Goal: Information Seeking & Learning: Learn about a topic

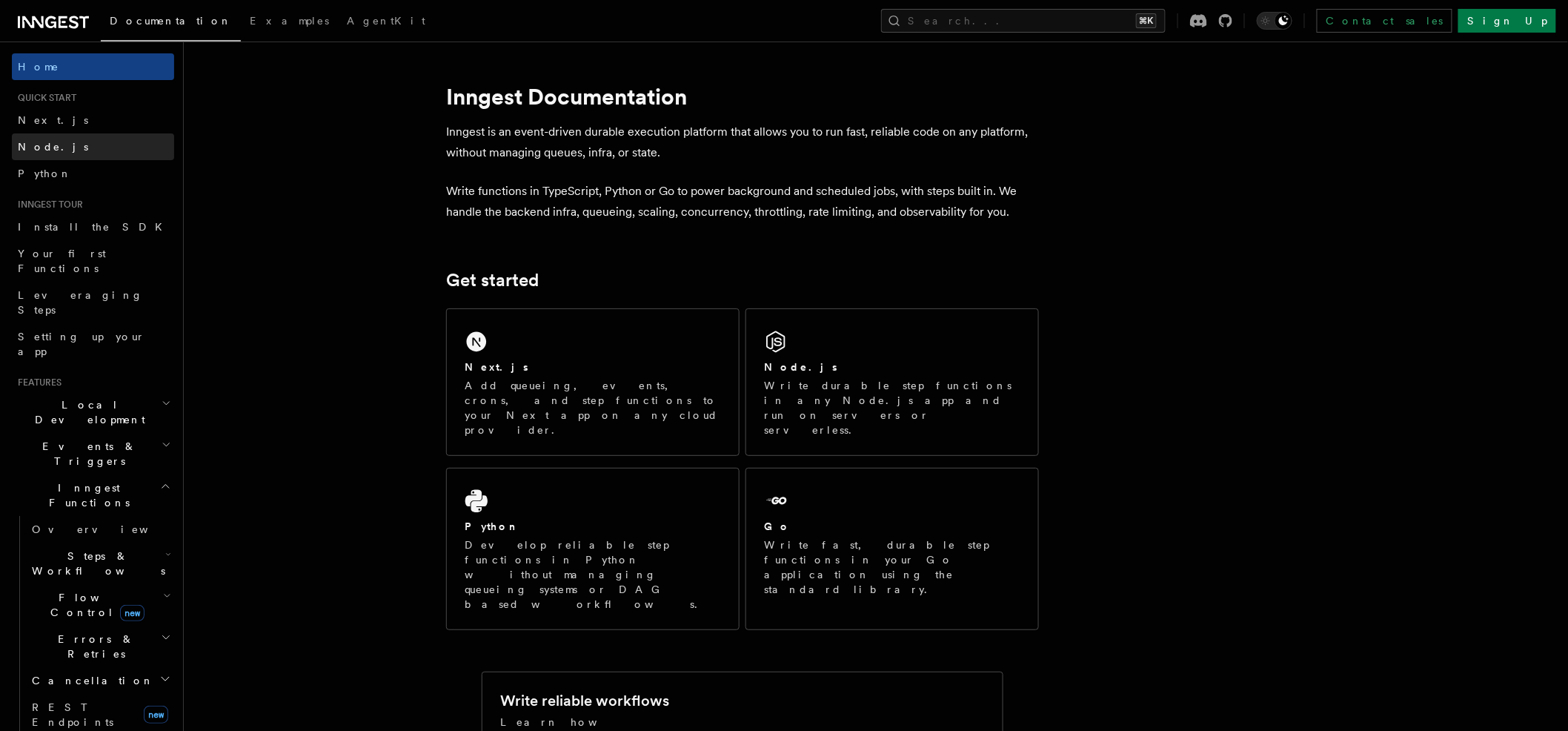
click at [54, 156] on link "Node.js" at bounding box center [93, 146] width 162 height 27
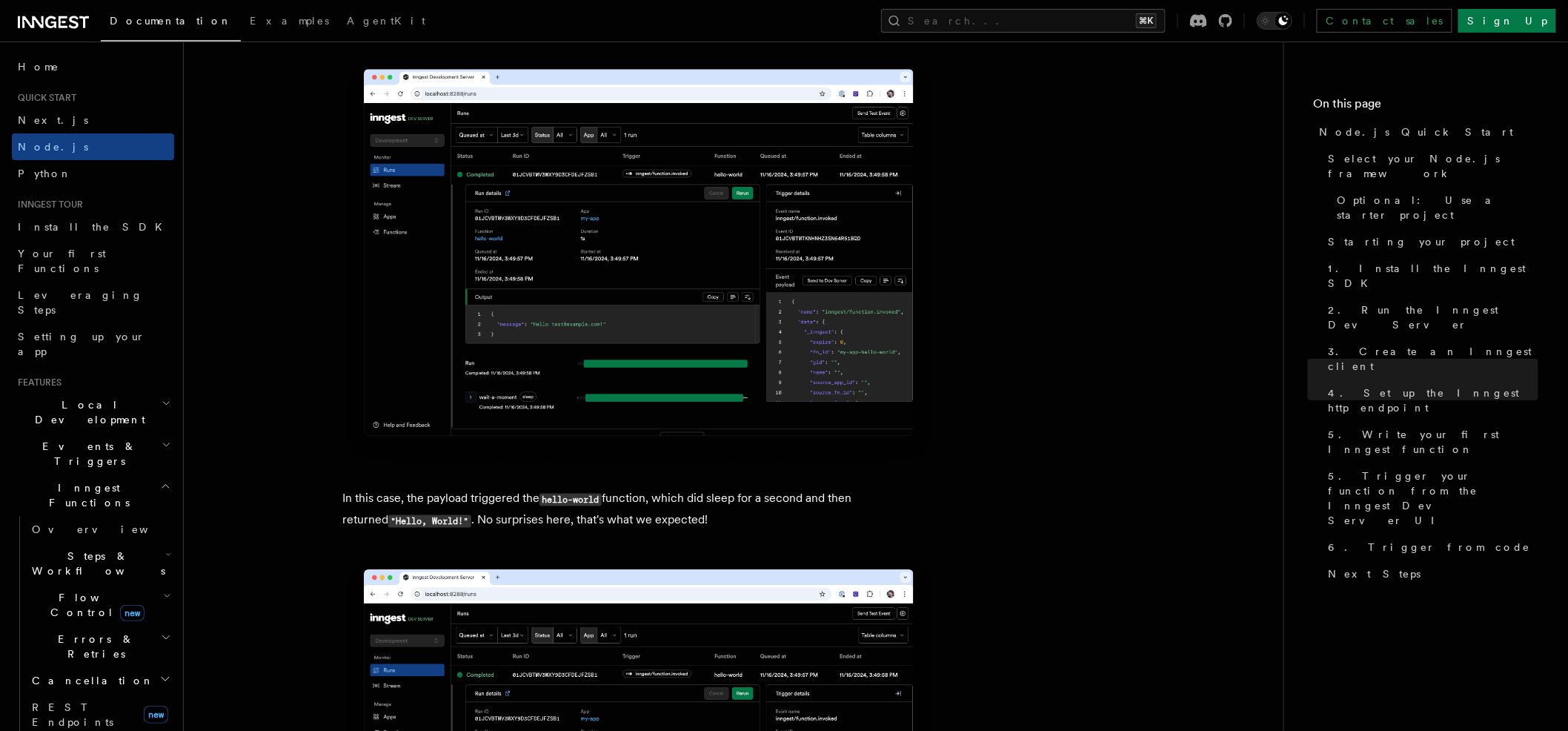
scroll to position [5631, 0]
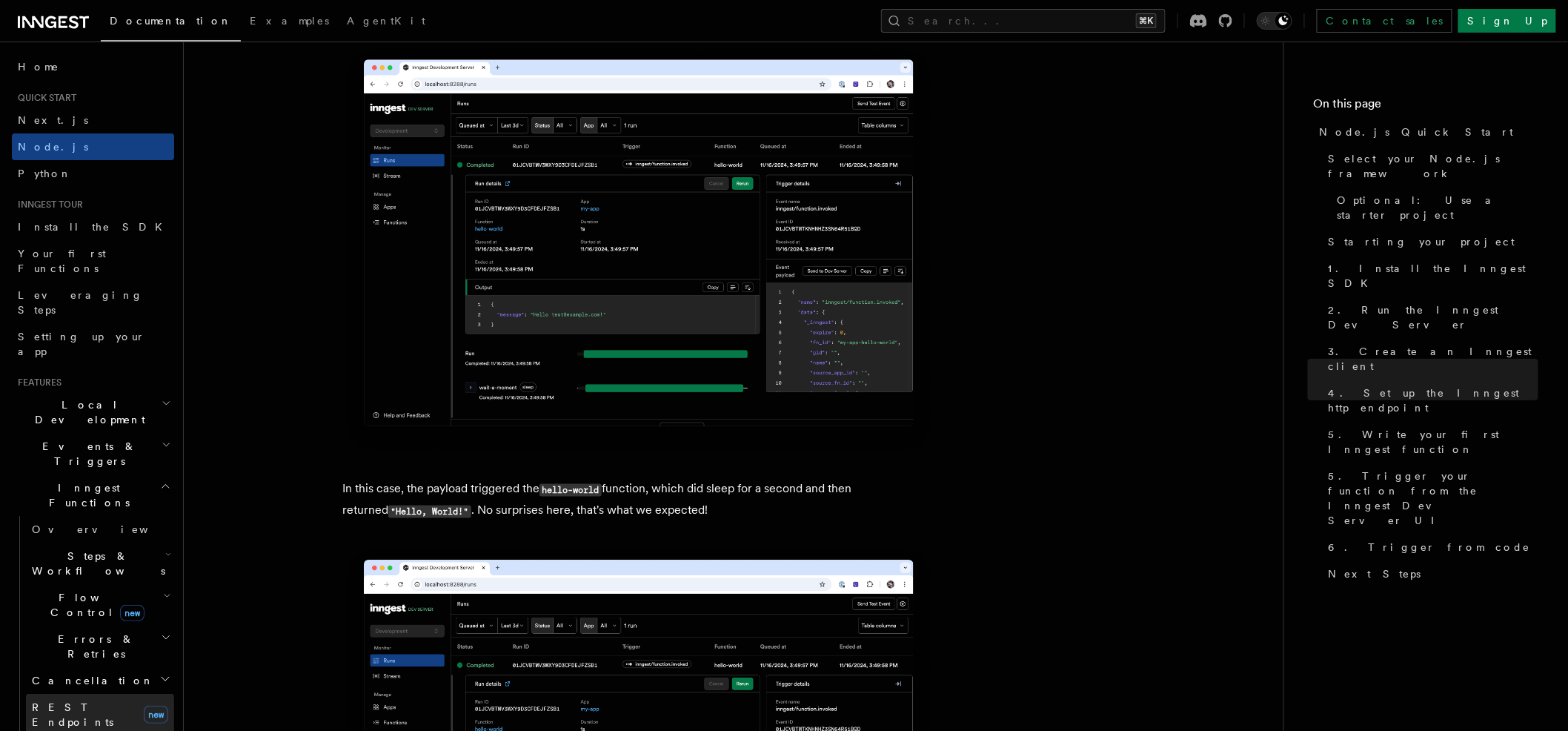
click at [106, 694] on link "REST Endpoints new" at bounding box center [100, 714] width 148 height 41
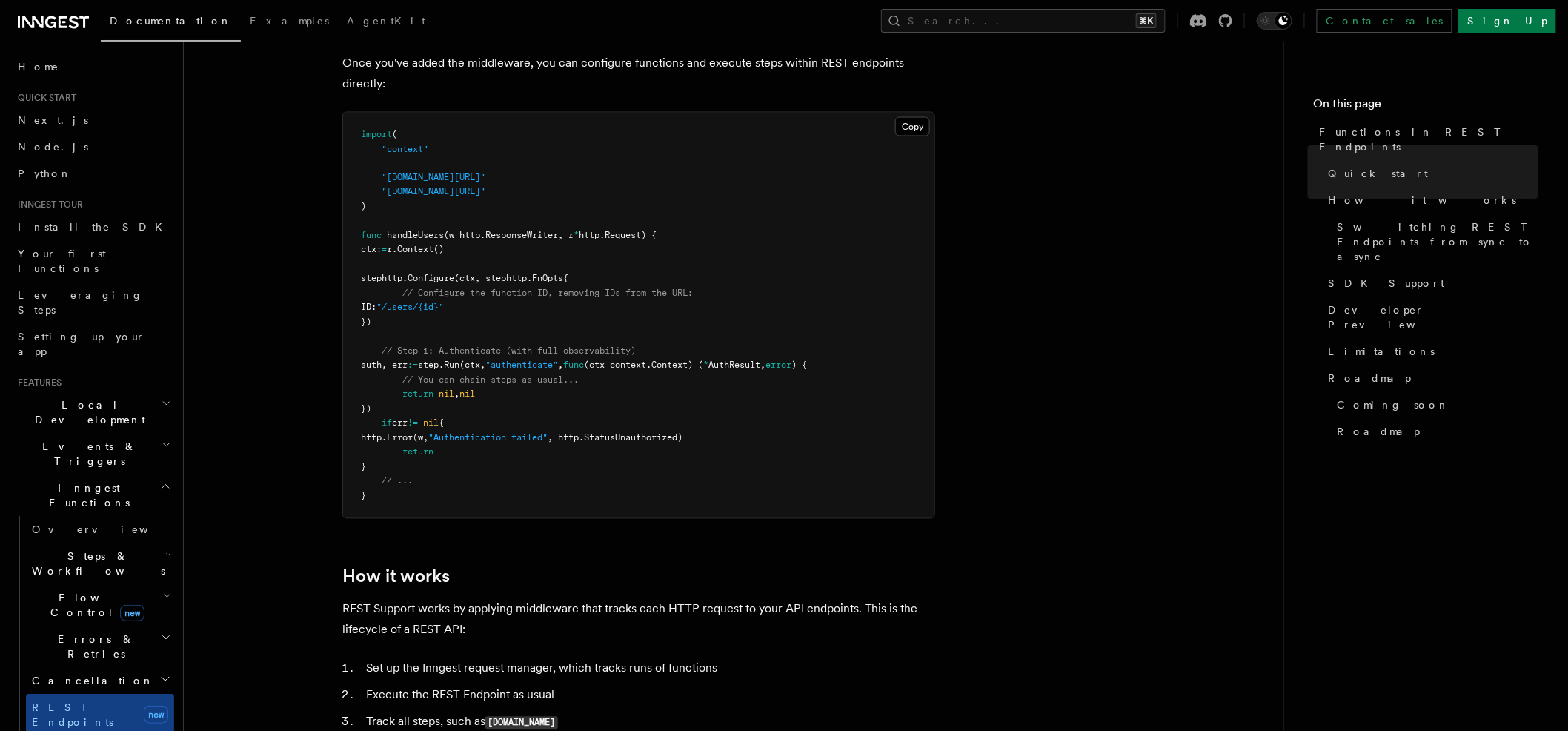
scroll to position [1179, 0]
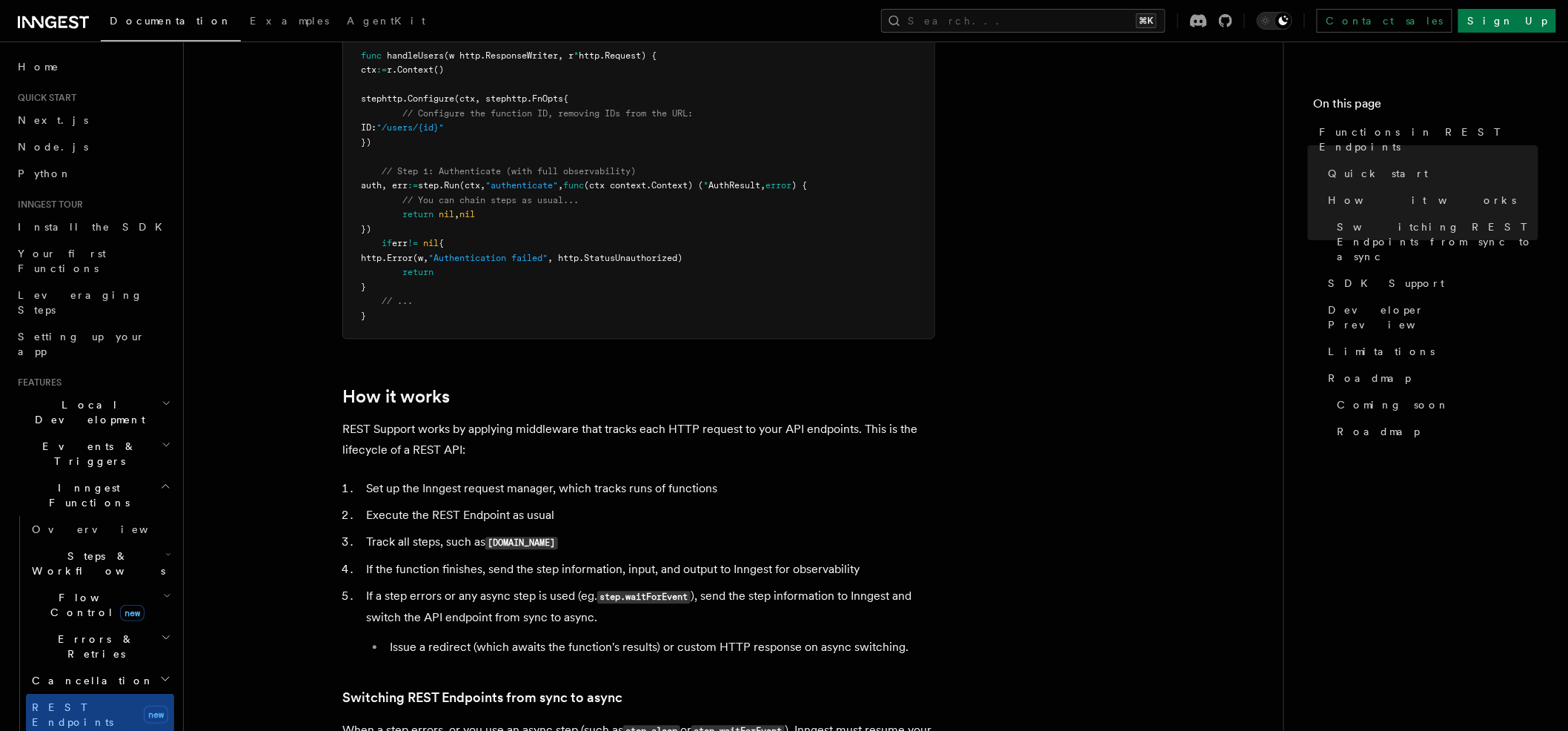
click at [89, 548] on span "Steps & Workflows" at bounding box center [95, 563] width 139 height 30
click at [73, 590] on span "Flow Control new" at bounding box center [94, 605] width 137 height 30
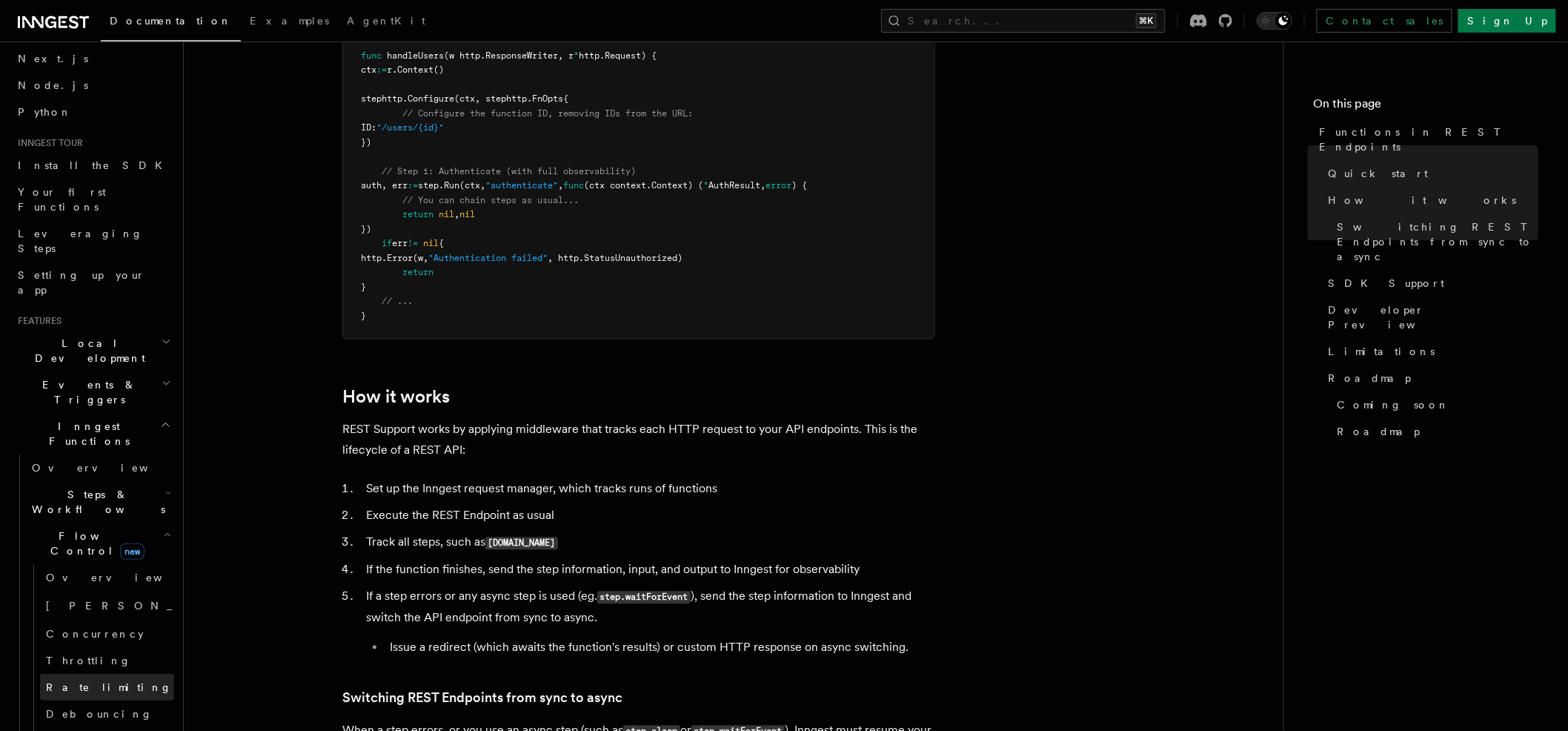
scroll to position [80, 0]
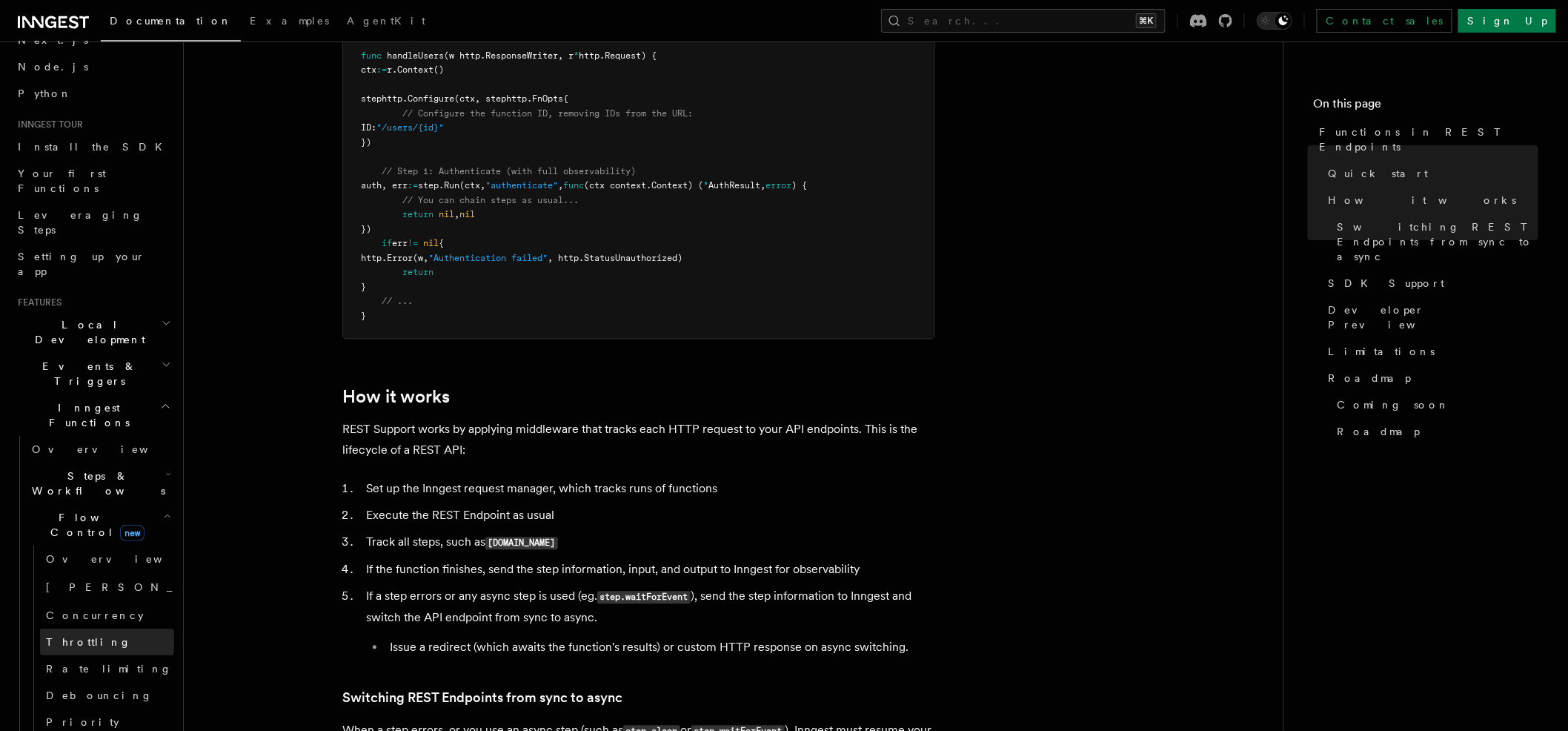
click at [90, 636] on span "Throttling" at bounding box center [88, 641] width 85 height 12
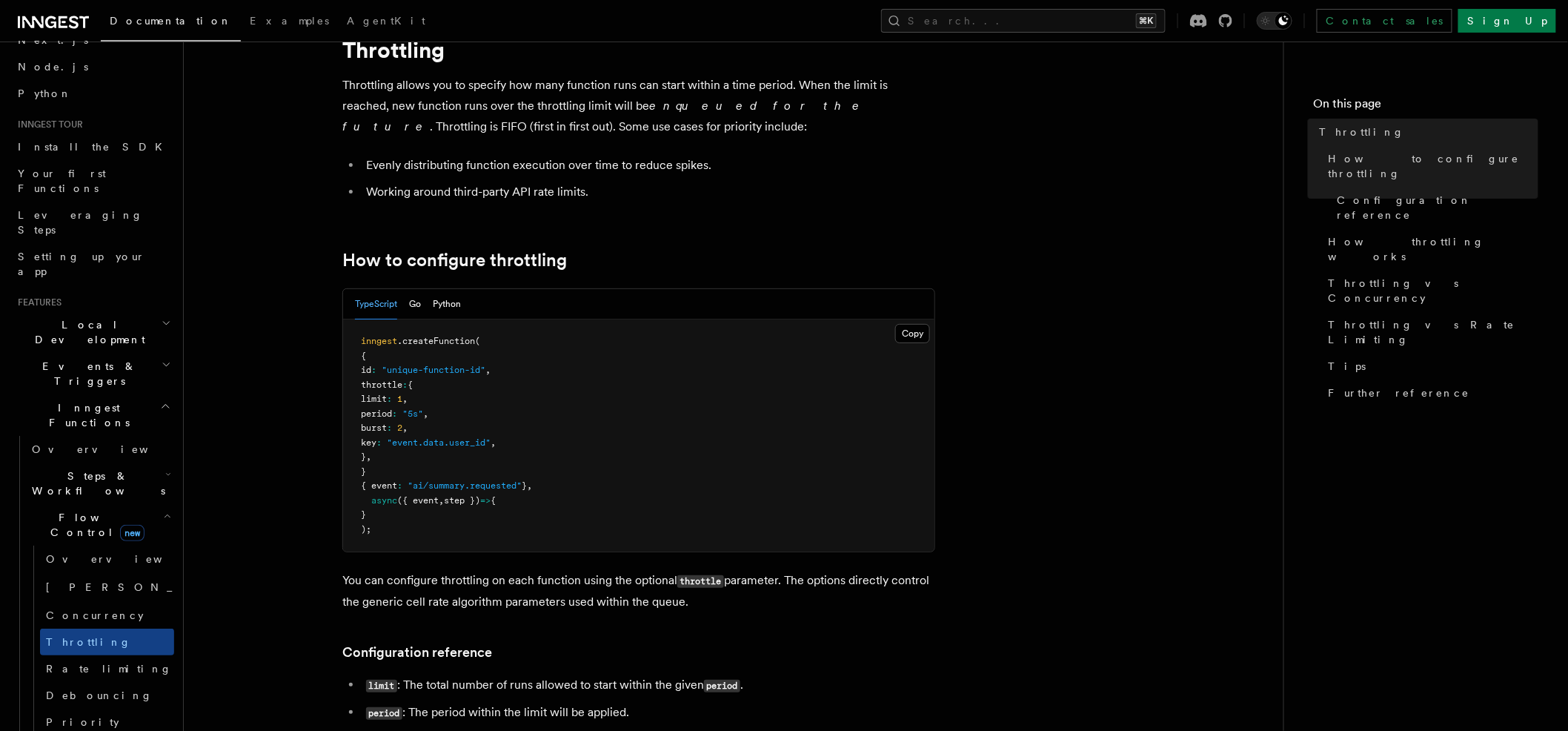
scroll to position [63, 0]
click at [117, 601] on link "Concurrency" at bounding box center [107, 614] width 134 height 27
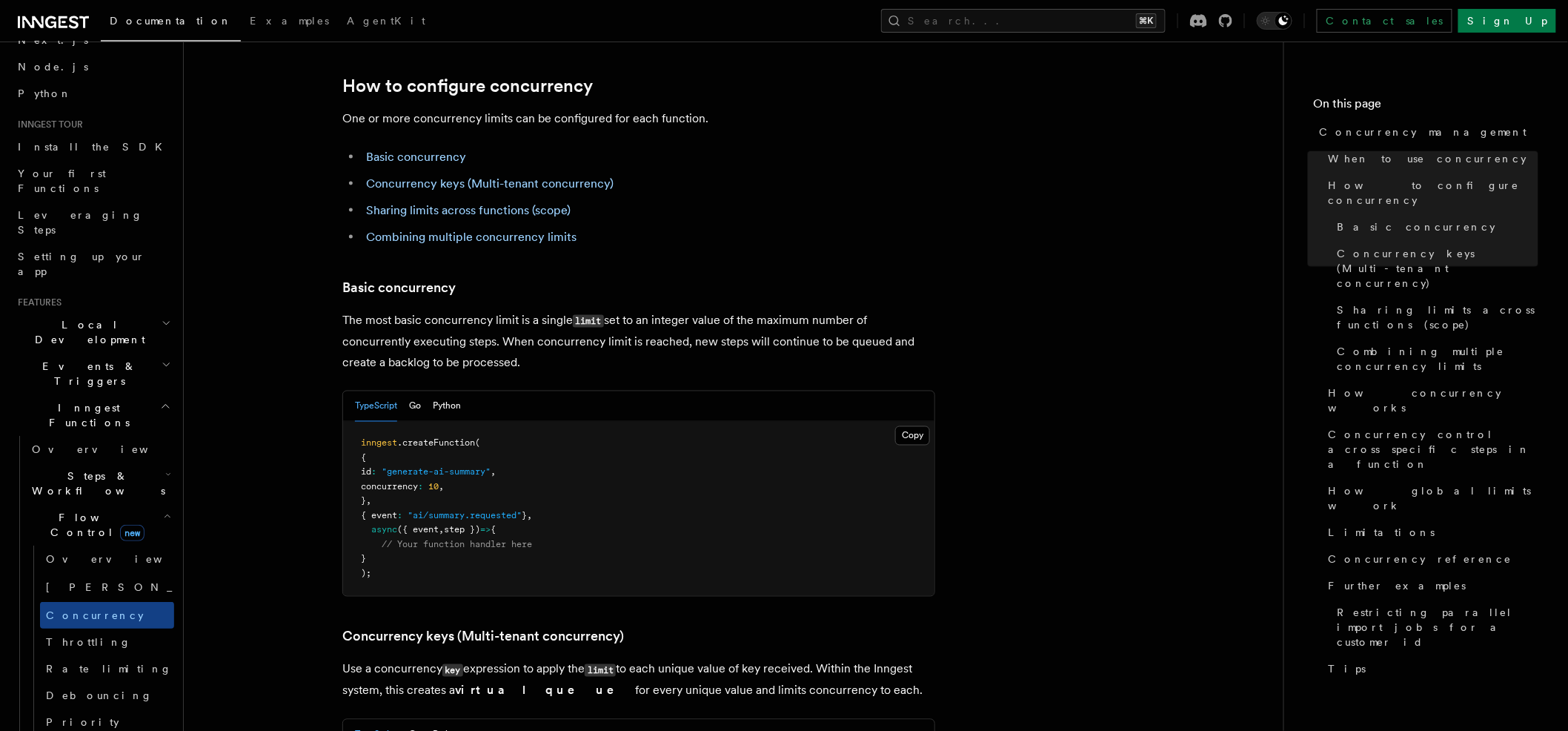
scroll to position [868, 0]
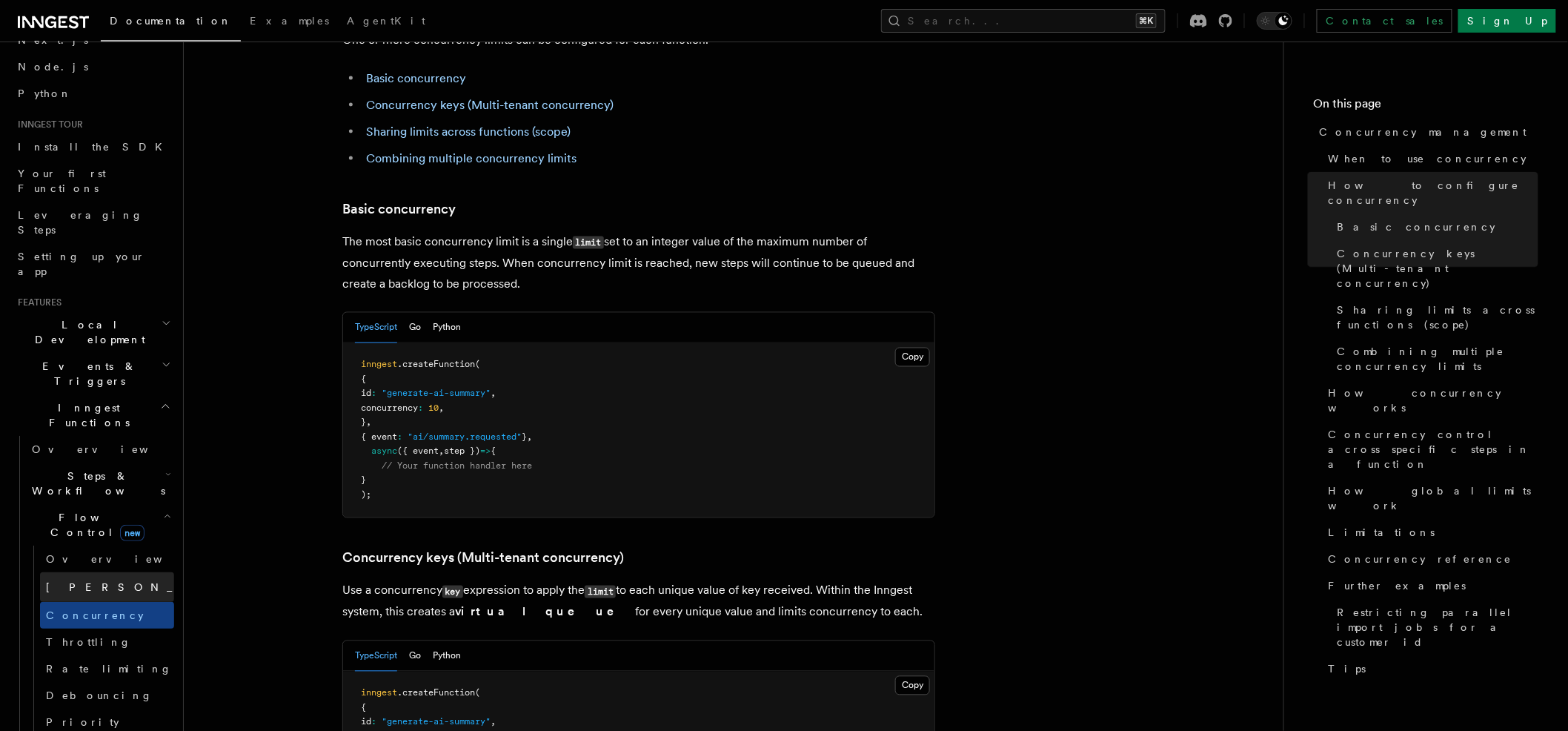
click at [59, 581] on span "[PERSON_NAME]" at bounding box center [154, 586] width 217 height 12
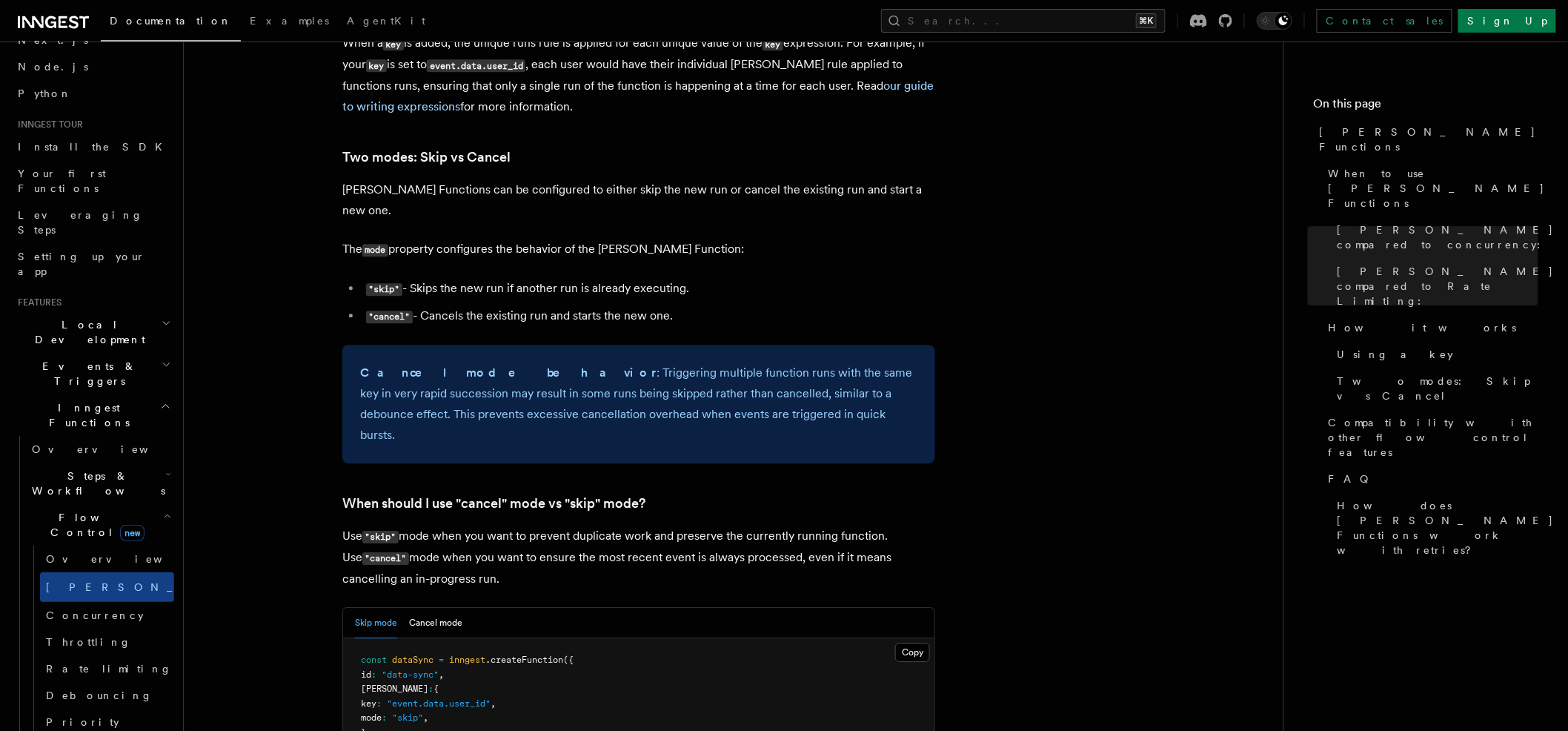
scroll to position [1667, 0]
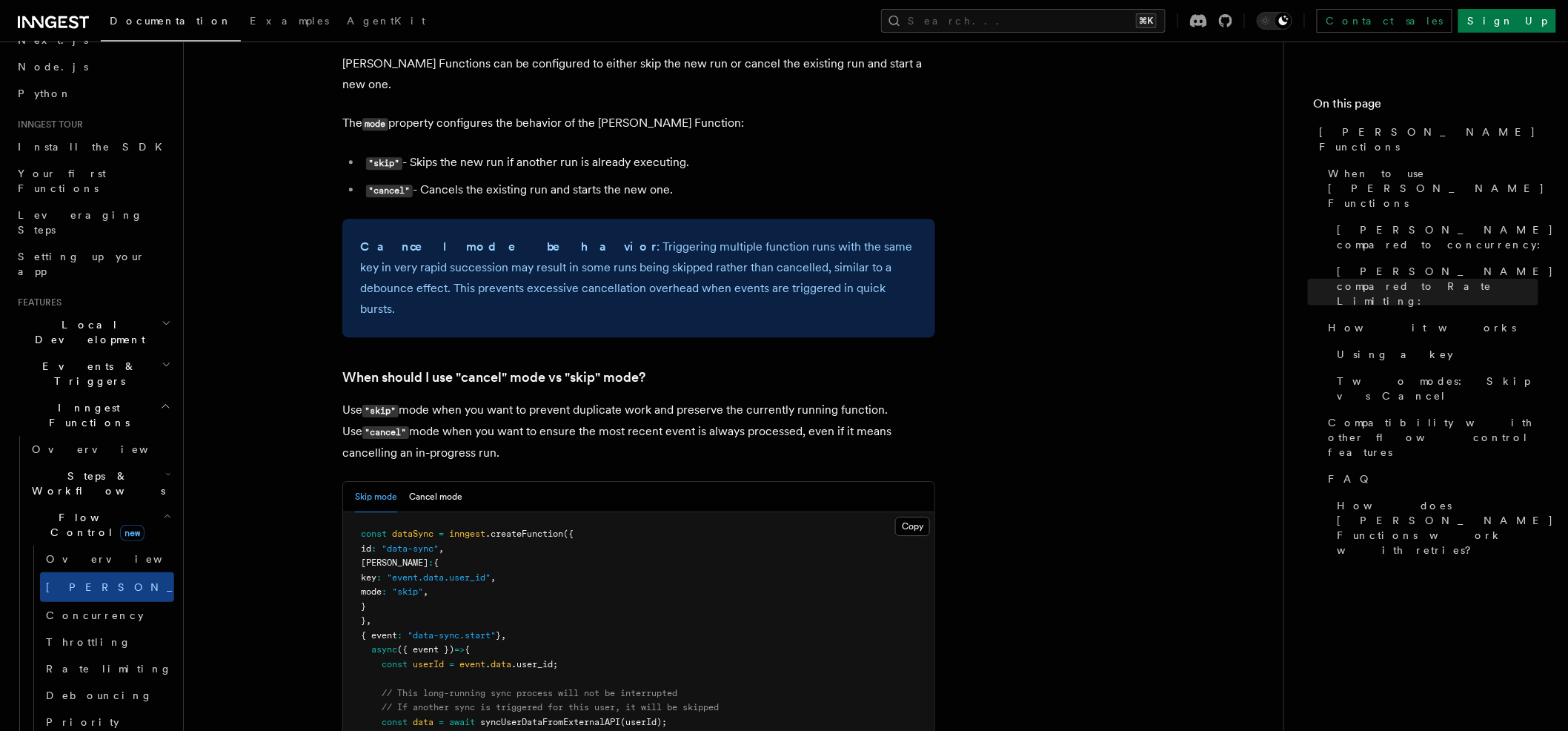
click at [87, 510] on span "Flow Control new" at bounding box center [94, 525] width 137 height 30
click at [96, 359] on span "Events & Triggers" at bounding box center [87, 374] width 150 height 30
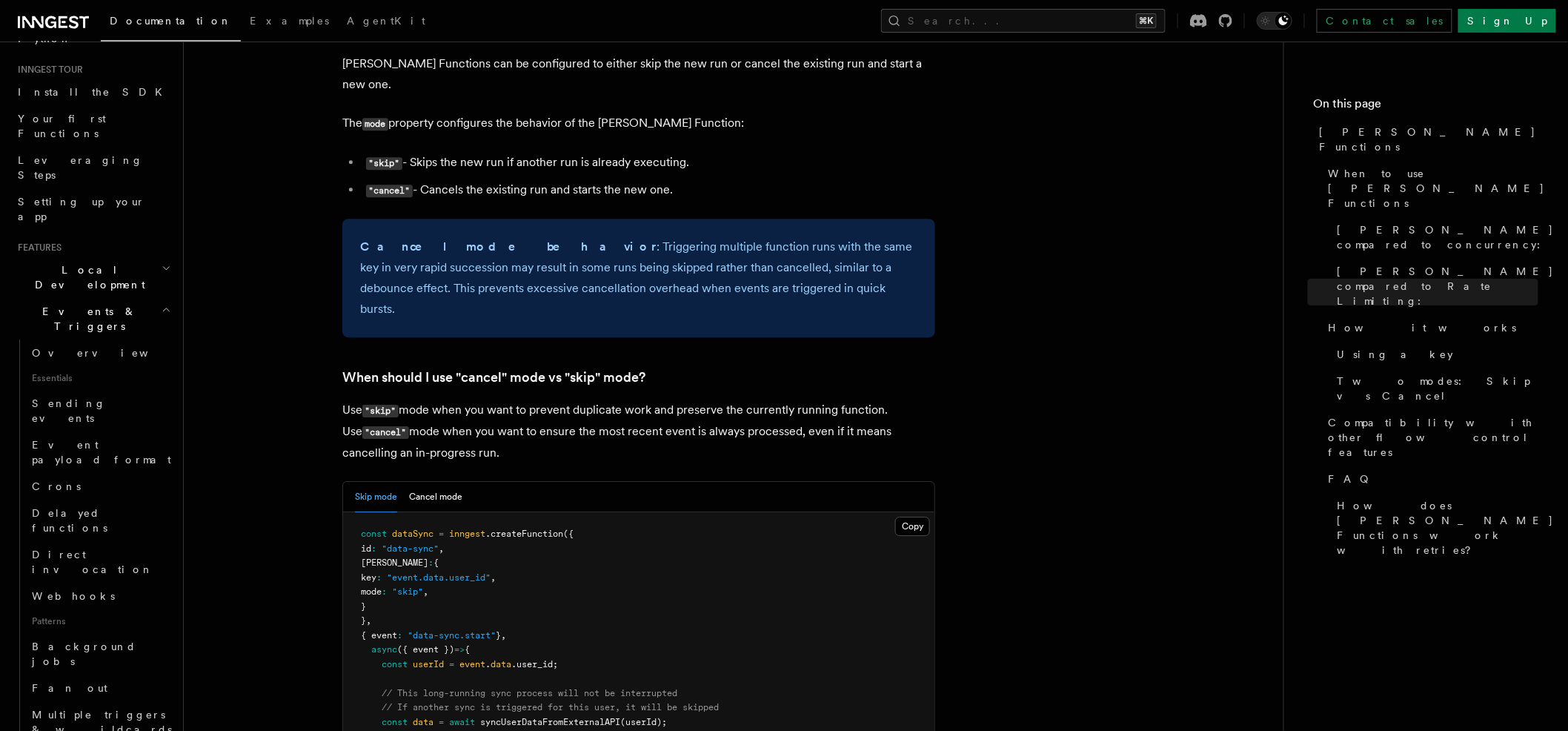
scroll to position [135, 0]
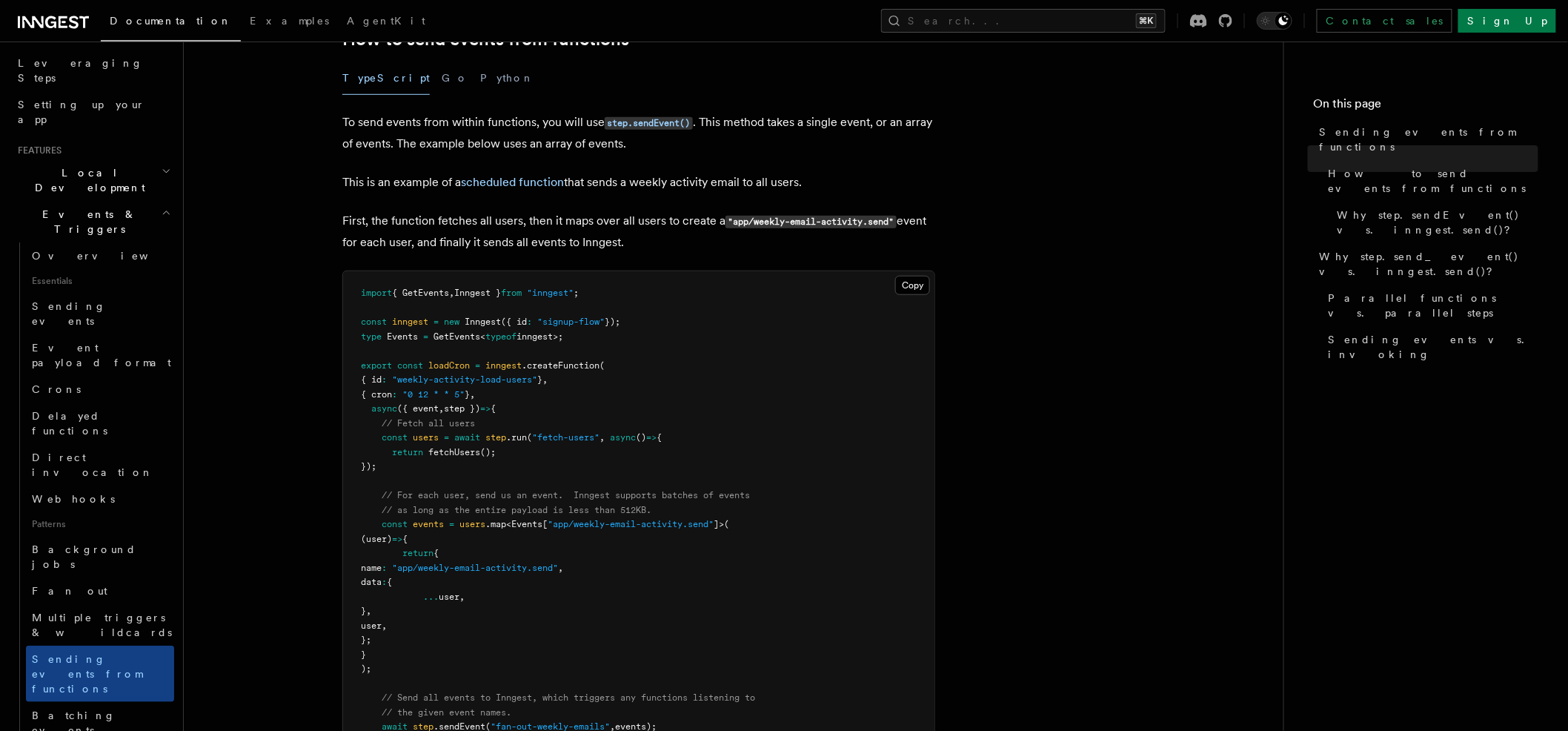
scroll to position [332, 0]
